Goal: Information Seeking & Learning: Understand process/instructions

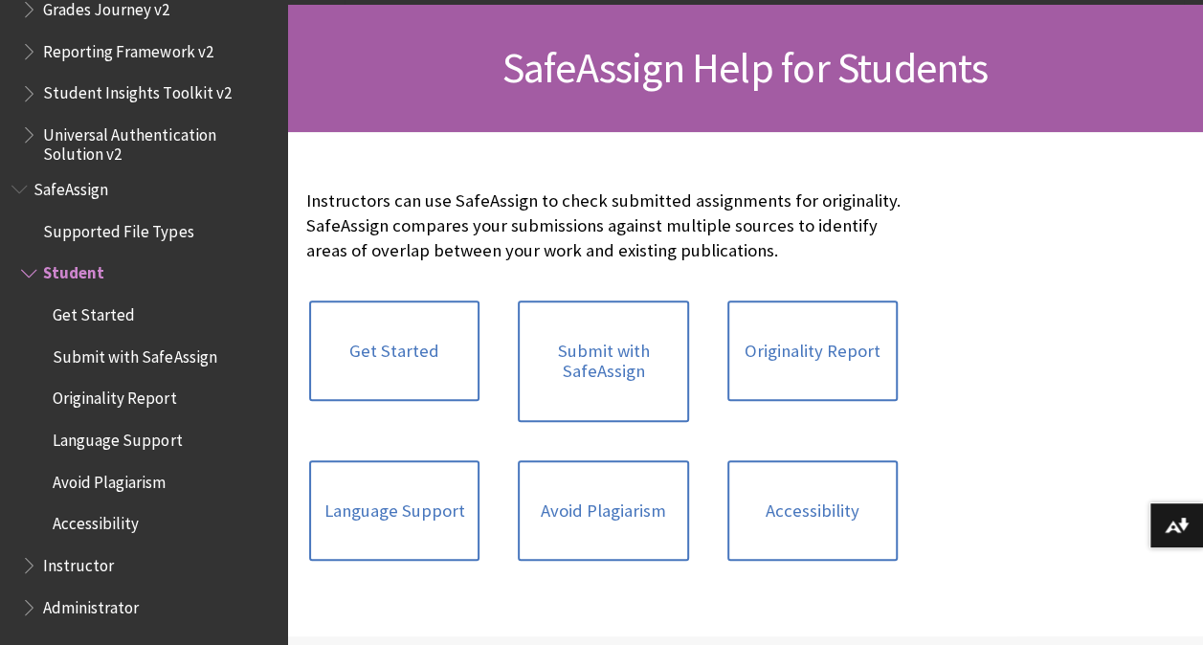
scroll to position [383, 0]
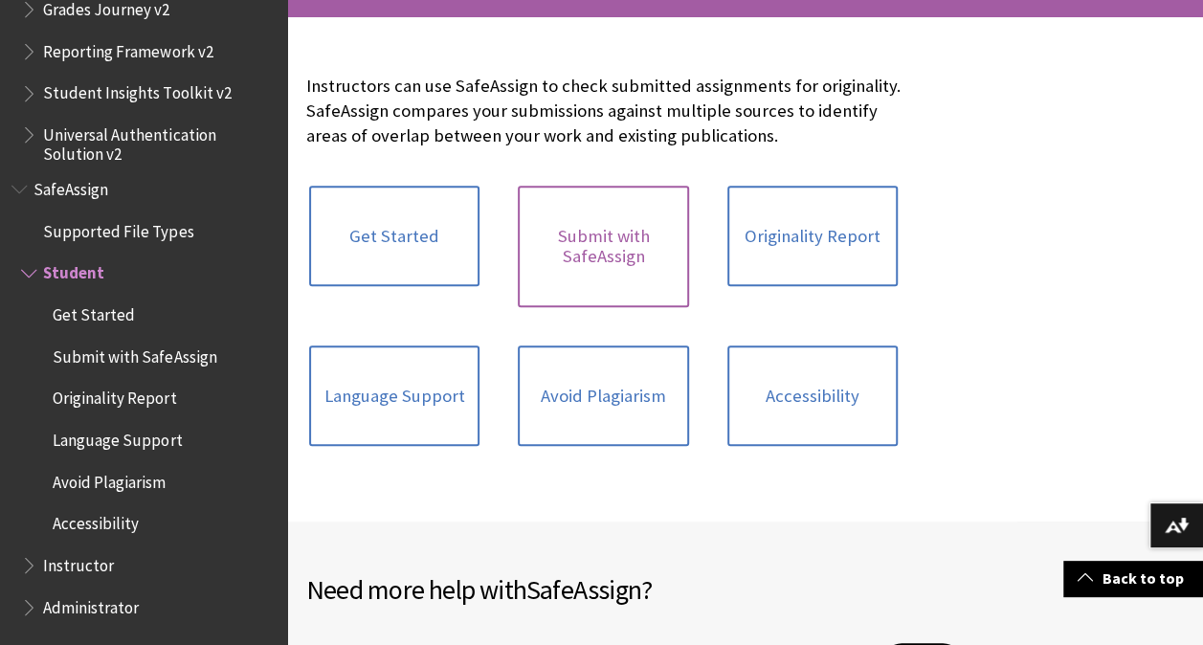
click at [609, 272] on link "Submit with SafeAssign" at bounding box center [603, 247] width 170 height 122
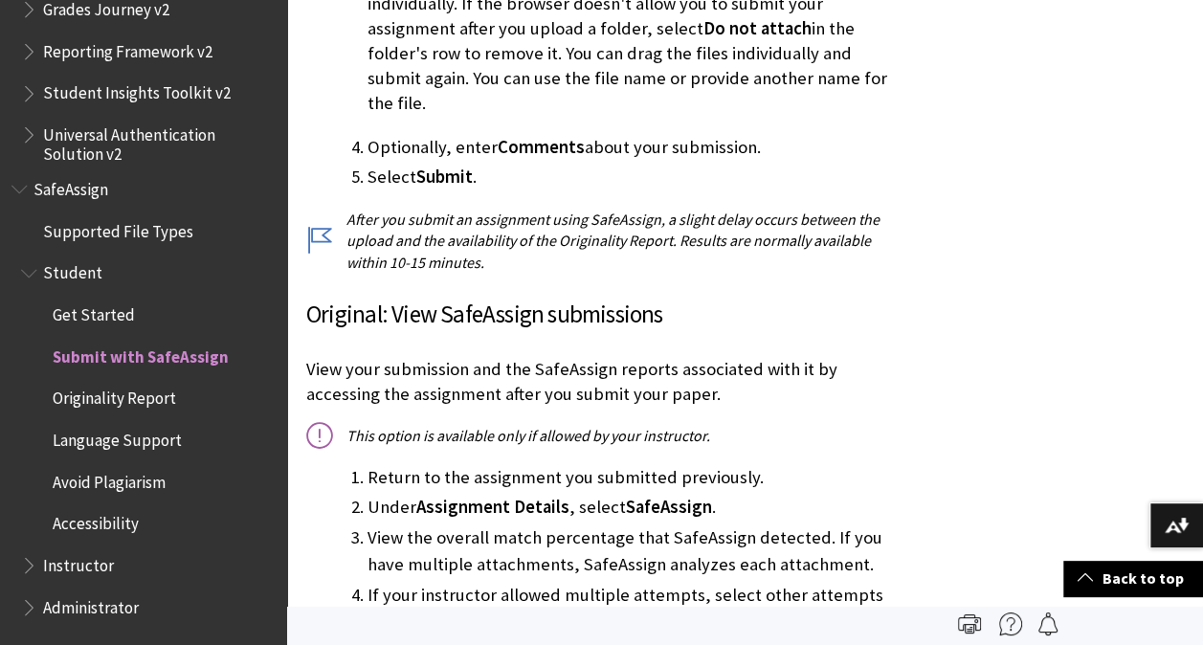
scroll to position [957, 0]
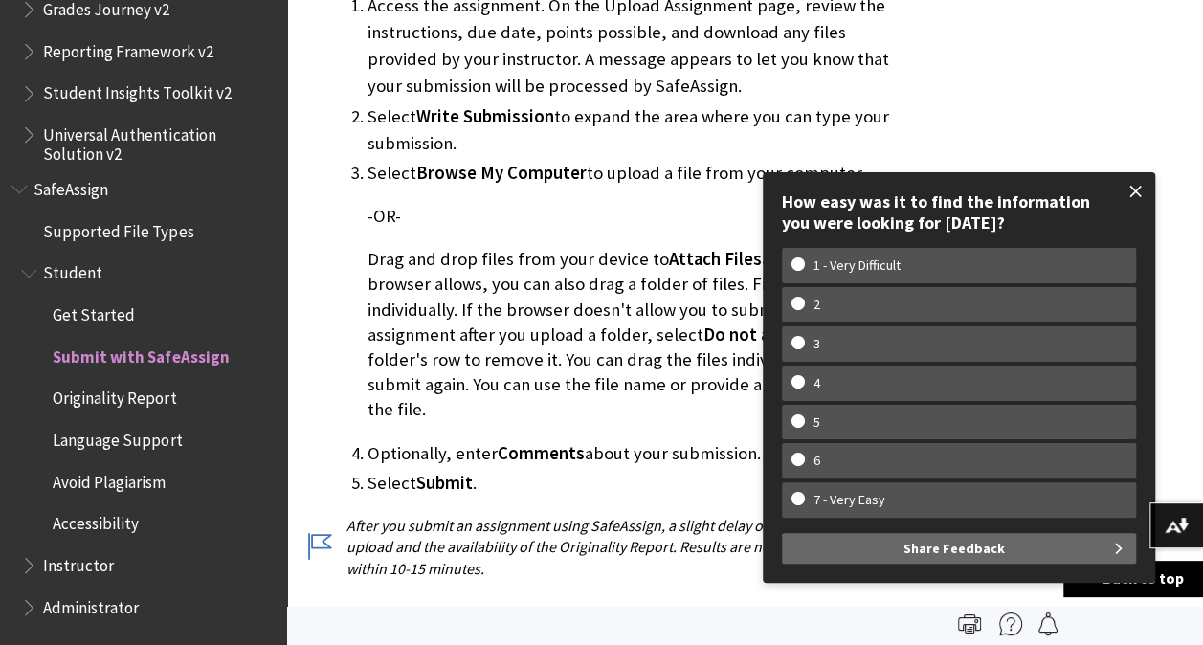
click at [1140, 190] on span at bounding box center [1136, 191] width 40 height 40
